Goal: Find specific page/section: Find specific page/section

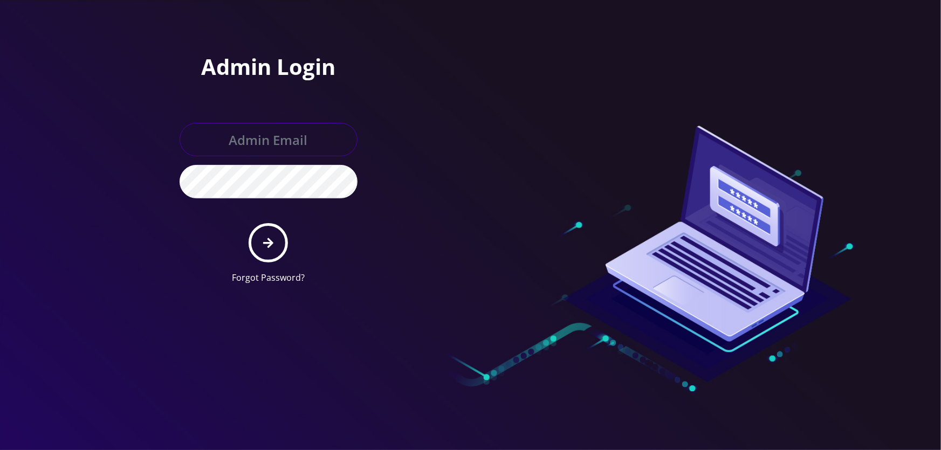
type input "[EMAIL_ADDRESS][DOMAIN_NAME]"
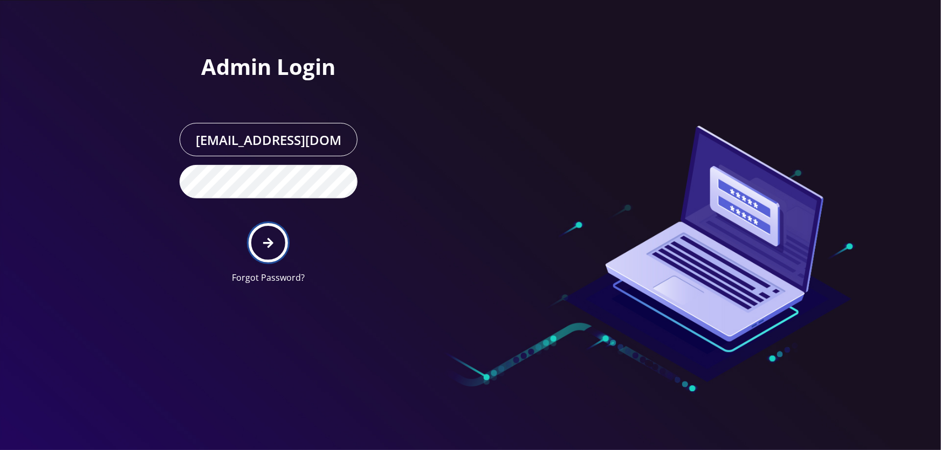
click at [254, 242] on button "submit" at bounding box center [268, 242] width 39 height 39
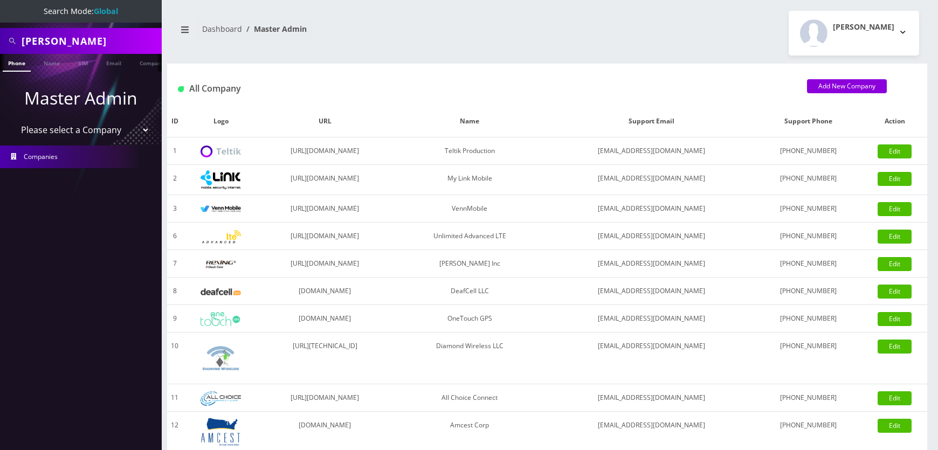
click at [123, 38] on input "Daniel Kaplan" at bounding box center [90, 41] width 137 height 20
click at [123, 38] on input "[PERSON_NAME]" at bounding box center [90, 41] width 137 height 20
paste input "AILEN BARRERO"
type input "[PERSON_NAME]"
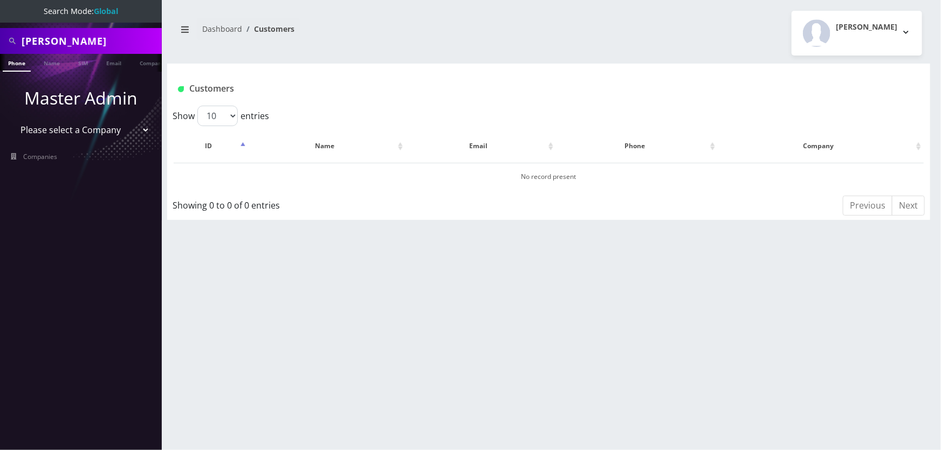
click at [135, 32] on input "[PERSON_NAME]" at bounding box center [90, 41] width 137 height 20
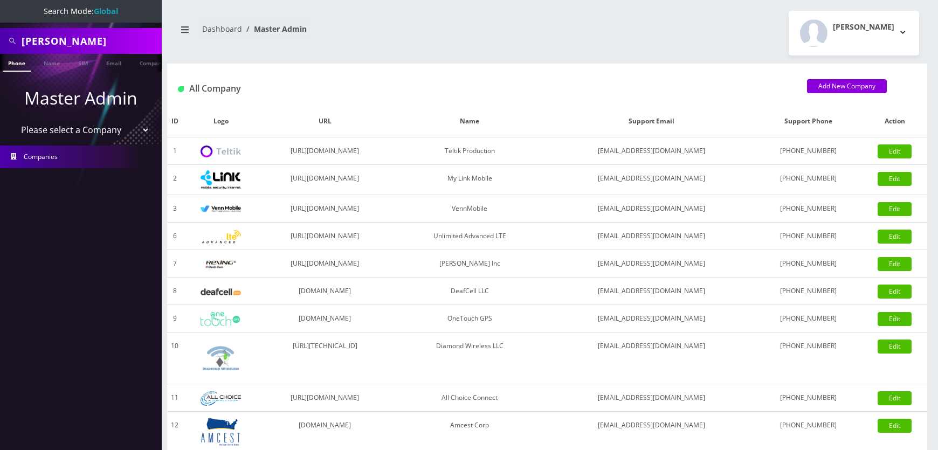
click at [50, 152] on span "Companies" at bounding box center [41, 156] width 34 height 9
click at [140, 124] on select "Please select a Company Teltik Production My Link Mobile VennMobile Unlimited A…" at bounding box center [80, 130] width 137 height 20
select select "1"
click at [12, 120] on select "Please select a Company Teltik Production My Link Mobile VennMobile Unlimited A…" at bounding box center [80, 130] width 137 height 20
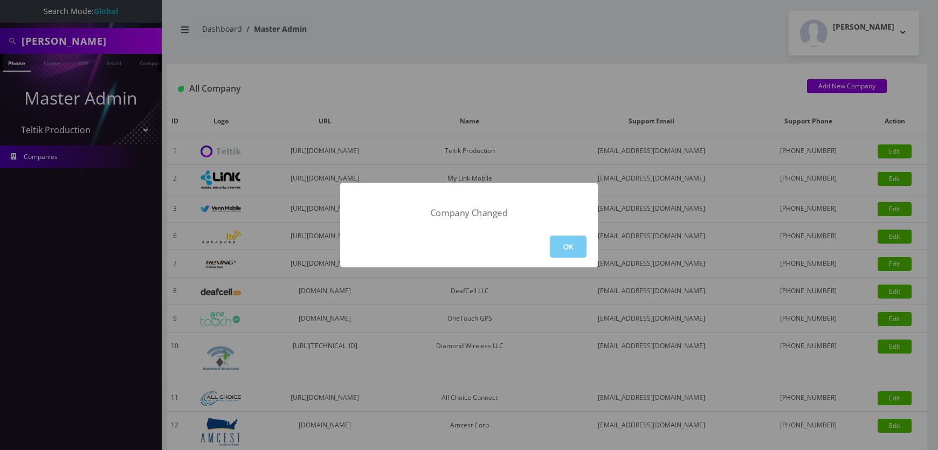
click at [569, 250] on button "OK" at bounding box center [568, 247] width 37 height 22
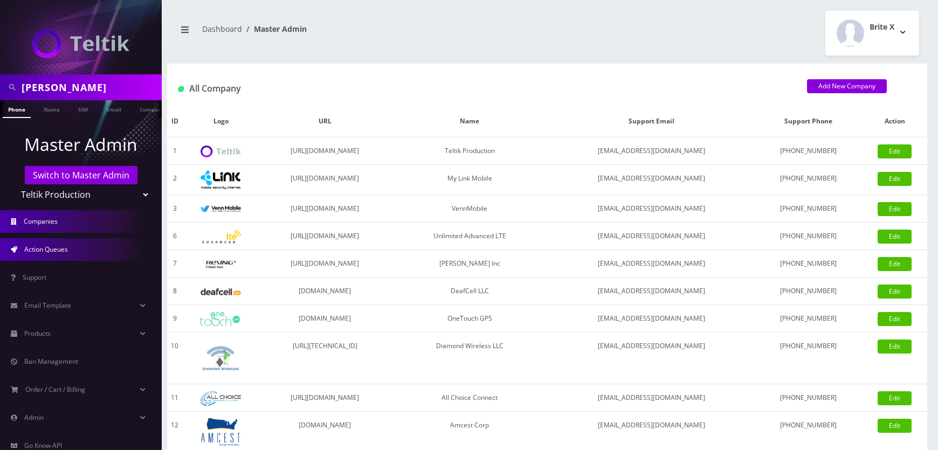
click at [77, 258] on link "Action Queues" at bounding box center [81, 249] width 162 height 23
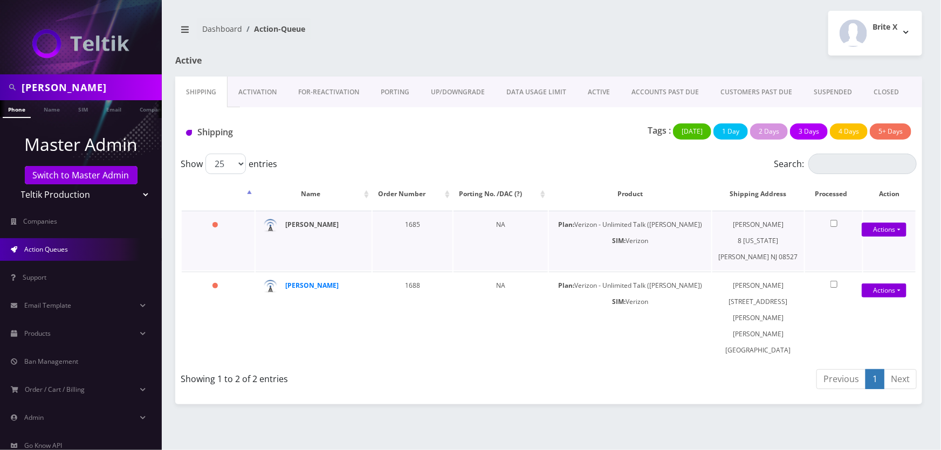
click at [325, 226] on strong "[PERSON_NAME]" at bounding box center [311, 224] width 53 height 9
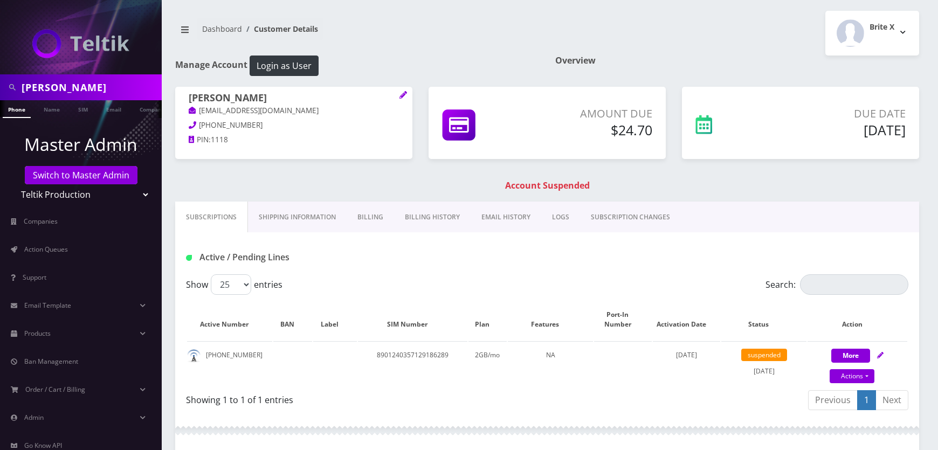
click at [366, 222] on link "Billing" at bounding box center [370, 217] width 47 height 31
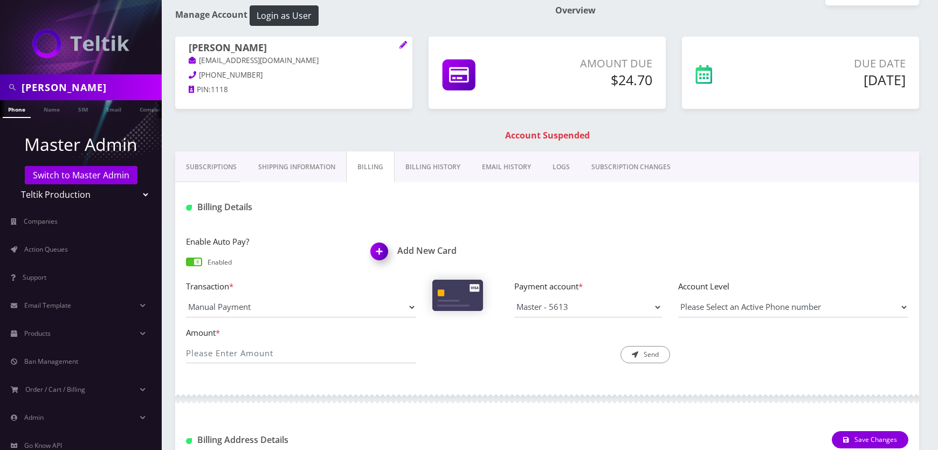
scroll to position [49, 0]
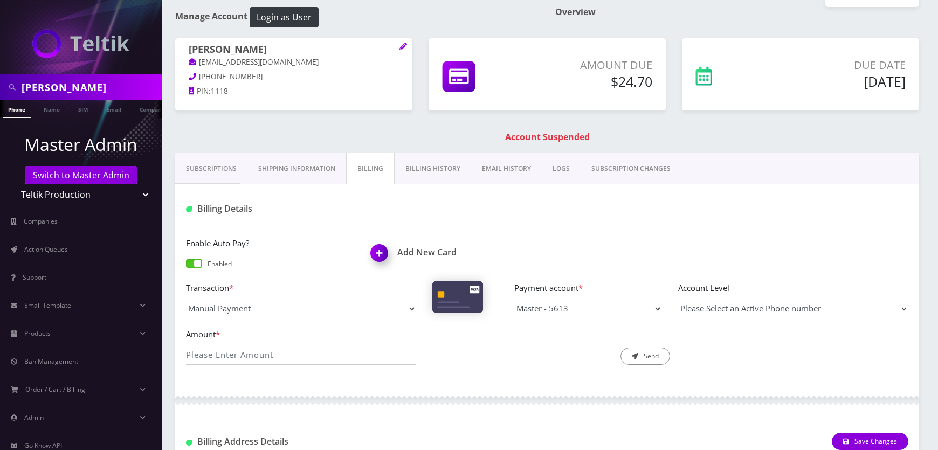
click at [419, 177] on link "Billing History" at bounding box center [433, 168] width 77 height 31
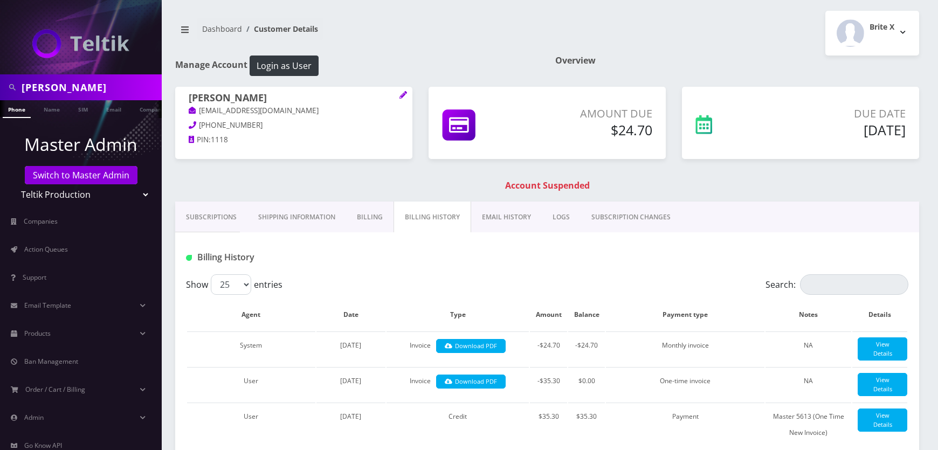
click at [231, 95] on h1 "[PERSON_NAME]" at bounding box center [294, 98] width 210 height 13
copy h1 "[PERSON_NAME]"
click at [302, 182] on h1 "Account Suspended" at bounding box center [547, 186] width 739 height 10
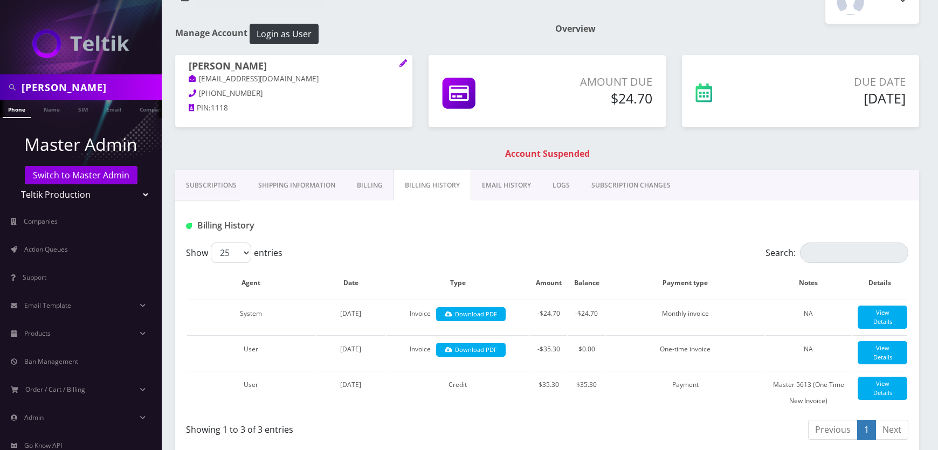
scroll to position [49, 0]
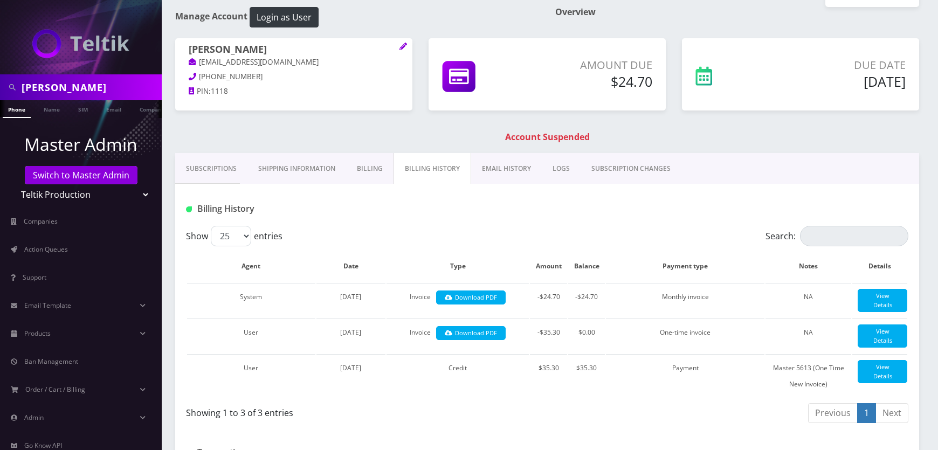
click at [223, 167] on link "Subscriptions" at bounding box center [211, 168] width 72 height 31
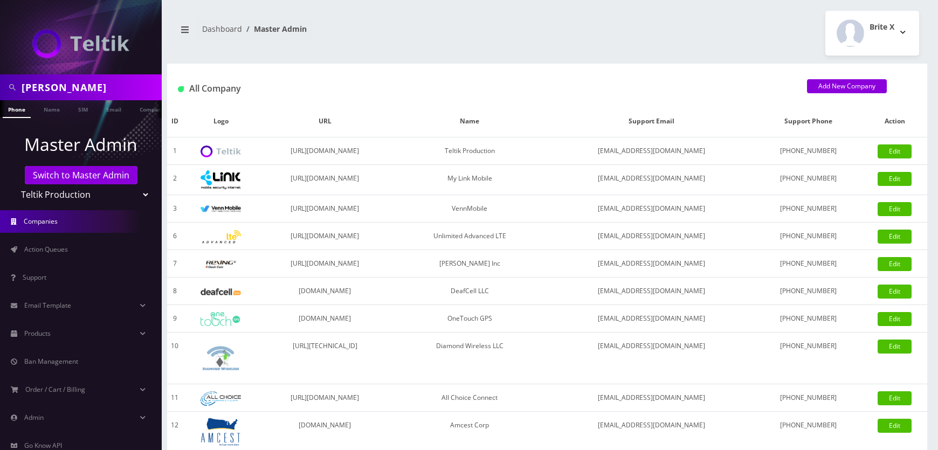
scroll to position [0, 5]
click at [130, 81] on input "[PERSON_NAME]" at bounding box center [90, 87] width 137 height 20
paste input "[PERSON_NAME]"
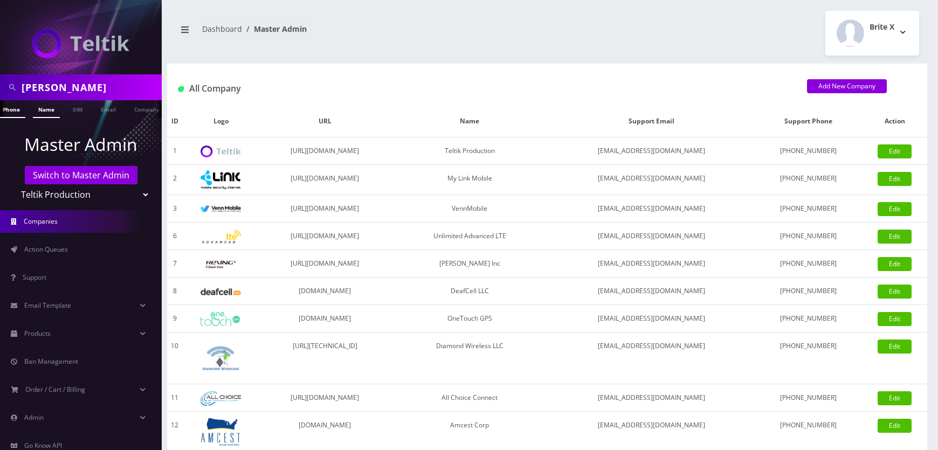
type input "[PERSON_NAME]"
click at [53, 109] on link "Name" at bounding box center [46, 109] width 27 height 18
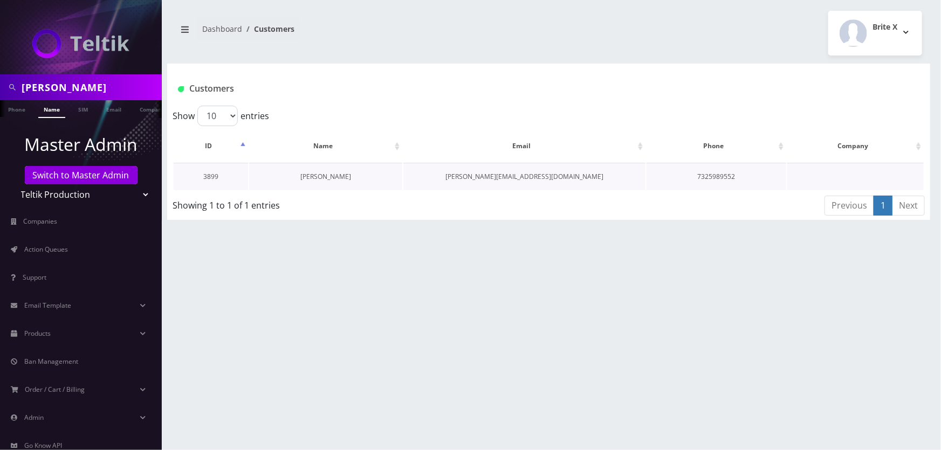
click at [311, 178] on link "[PERSON_NAME]" at bounding box center [325, 176] width 51 height 9
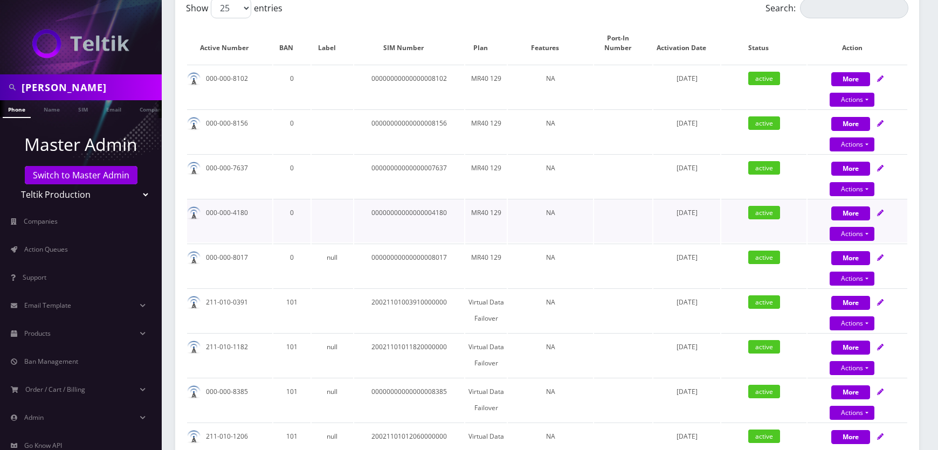
scroll to position [196, 0]
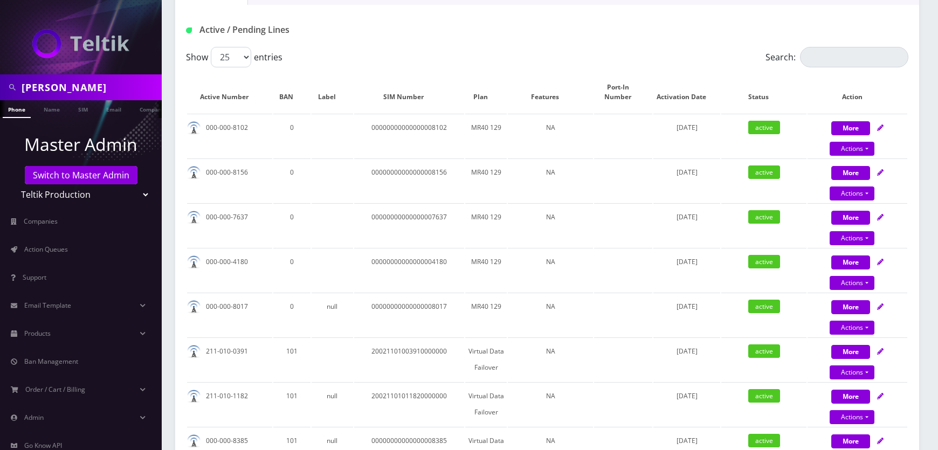
click at [499, 63] on div "Show 25 50 100 250 500 entries" at bounding box center [457, 57] width 542 height 20
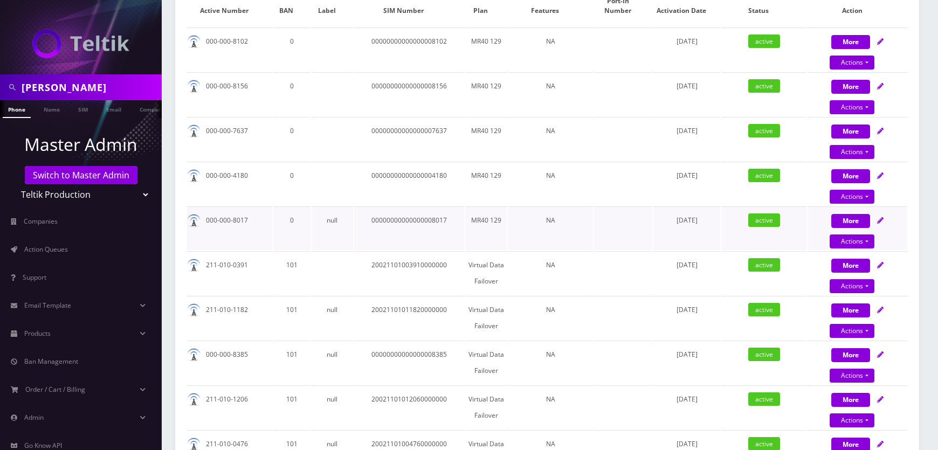
scroll to position [294, 0]
